Goal: Entertainment & Leisure: Consume media (video, audio)

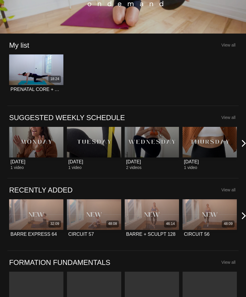
scroll to position [77, 0]
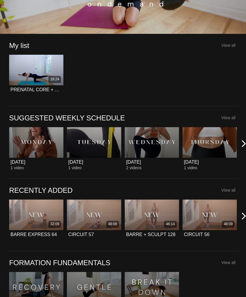
click at [242, 216] on icon at bounding box center [243, 215] width 7 height 7
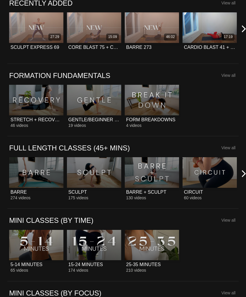
scroll to position [266, 0]
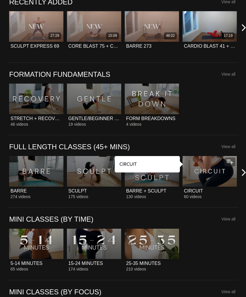
click at [211, 177] on div at bounding box center [209, 171] width 54 height 31
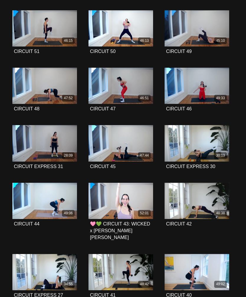
scroll to position [254, 0]
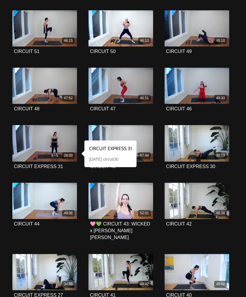
click at [42, 135] on span at bounding box center [45, 144] width 18 height 18
